Goal: Find contact information

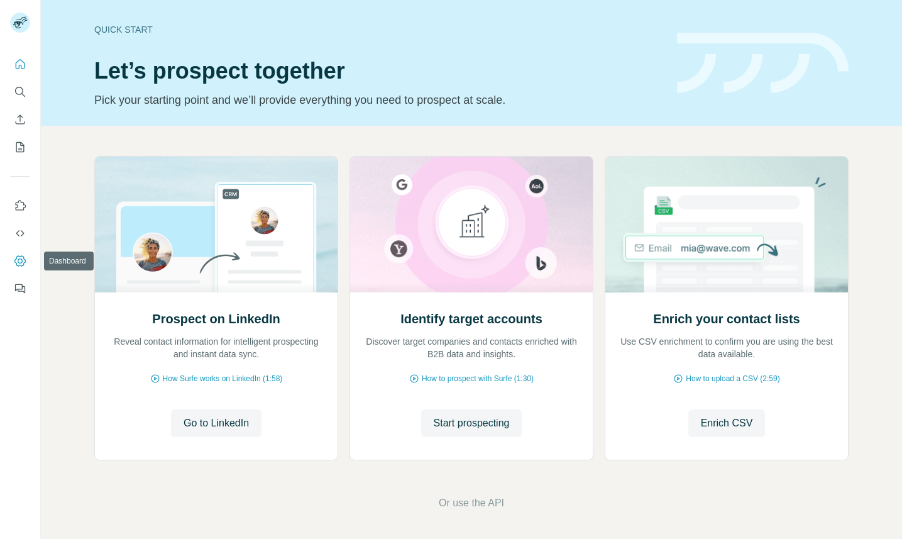
click at [18, 255] on icon "Dashboard" at bounding box center [20, 261] width 13 height 13
click at [16, 260] on icon "Dashboard" at bounding box center [20, 261] width 13 height 13
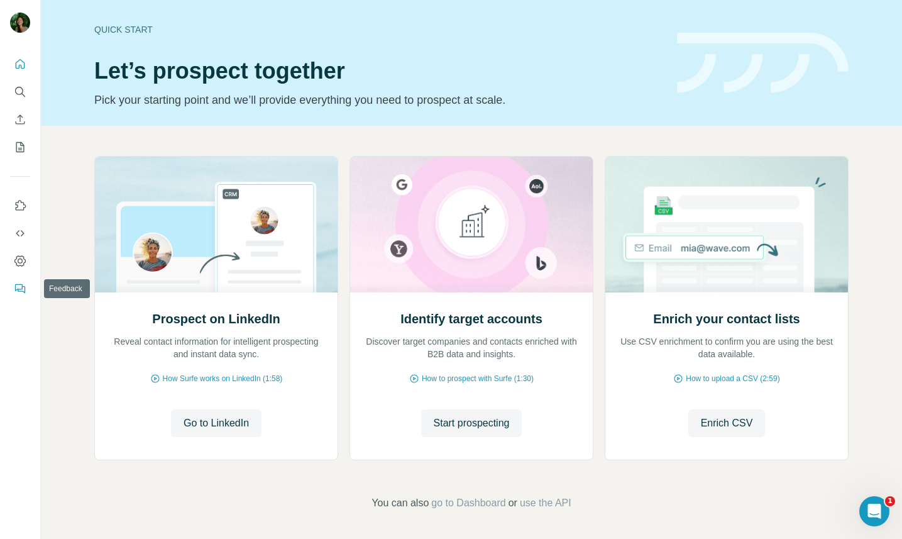
click at [18, 290] on icon "Feedback" at bounding box center [22, 289] width 8 height 7
click at [20, 56] on button "Quick start" at bounding box center [20, 64] width 20 height 23
click at [21, 27] on img at bounding box center [20, 23] width 20 height 20
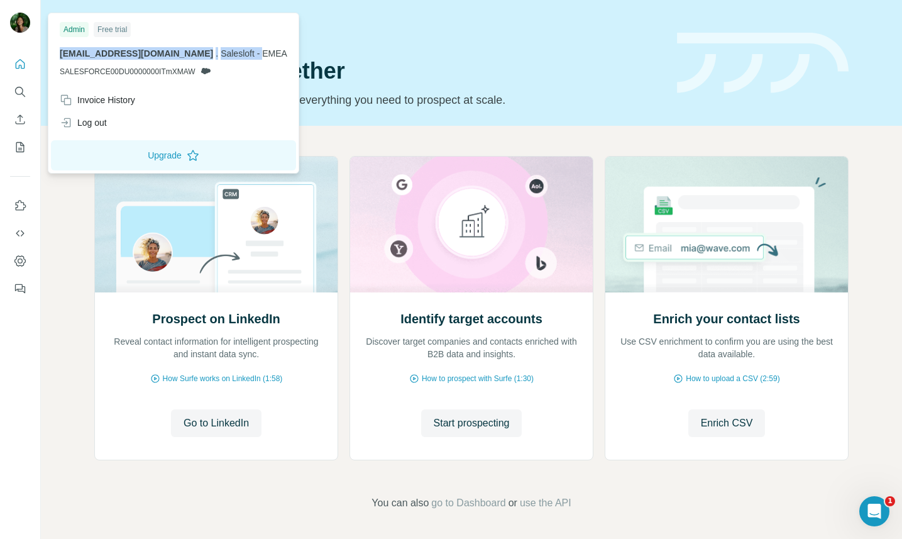
drag, startPoint x: 60, startPoint y: 48, endPoint x: 255, endPoint y: 54, distance: 194.4
click at [255, 54] on p "[EMAIL_ADDRESS][DOMAIN_NAME] . Salesloft - EMEA" at bounding box center [174, 53] width 228 height 13
click at [131, 59] on p "[EMAIL_ADDRESS][DOMAIN_NAME] . Salesloft - EMEA" at bounding box center [174, 53] width 228 height 13
drag, startPoint x: 60, startPoint y: 54, endPoint x: 201, endPoint y: 56, distance: 140.9
click at [201, 56] on span "[EMAIL_ADDRESS][DOMAIN_NAME]" at bounding box center [136, 53] width 153 height 10
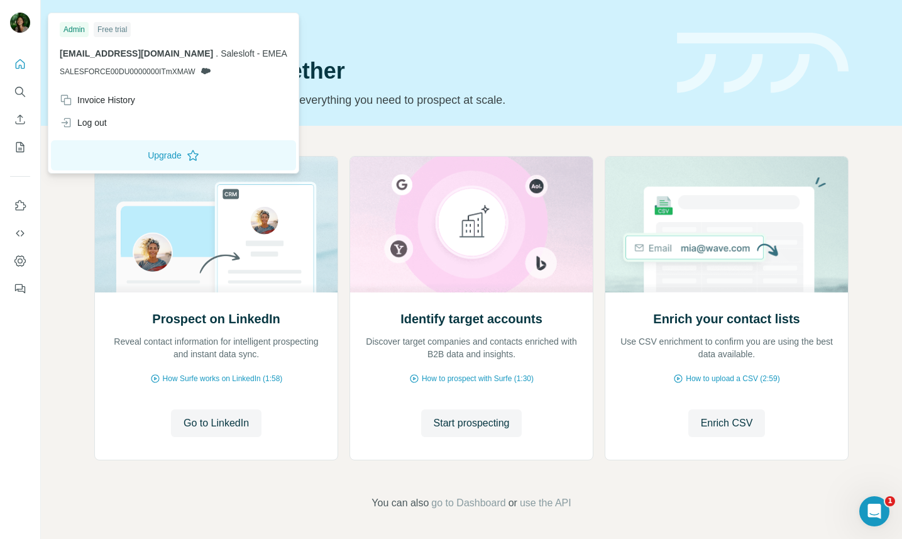
copy span "[EMAIL_ADDRESS][DOMAIN_NAME]"
click at [198, 35] on div "Admin Free trial" at bounding box center [174, 29] width 228 height 15
click at [19, 25] on img at bounding box center [20, 23] width 20 height 20
click at [21, 64] on icon "Quick start" at bounding box center [20, 64] width 13 height 13
